Goal: Navigation & Orientation: Find specific page/section

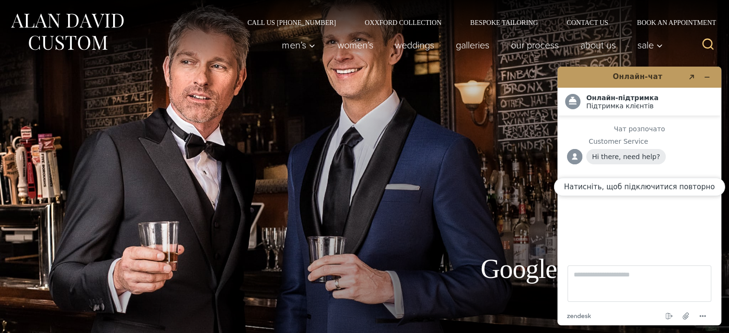
click at [81, 36] on img at bounding box center [67, 32] width 115 height 43
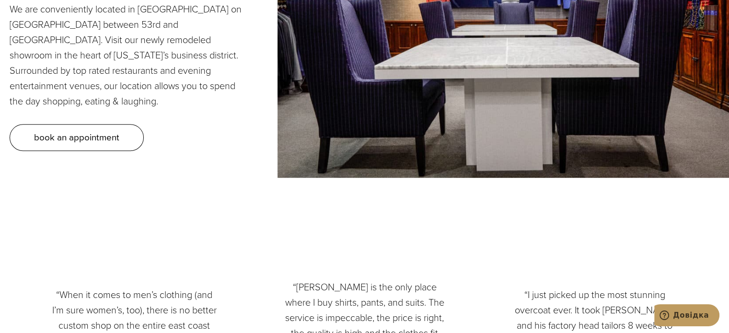
scroll to position [4078, 0]
